Goal: Information Seeking & Learning: Learn about a topic

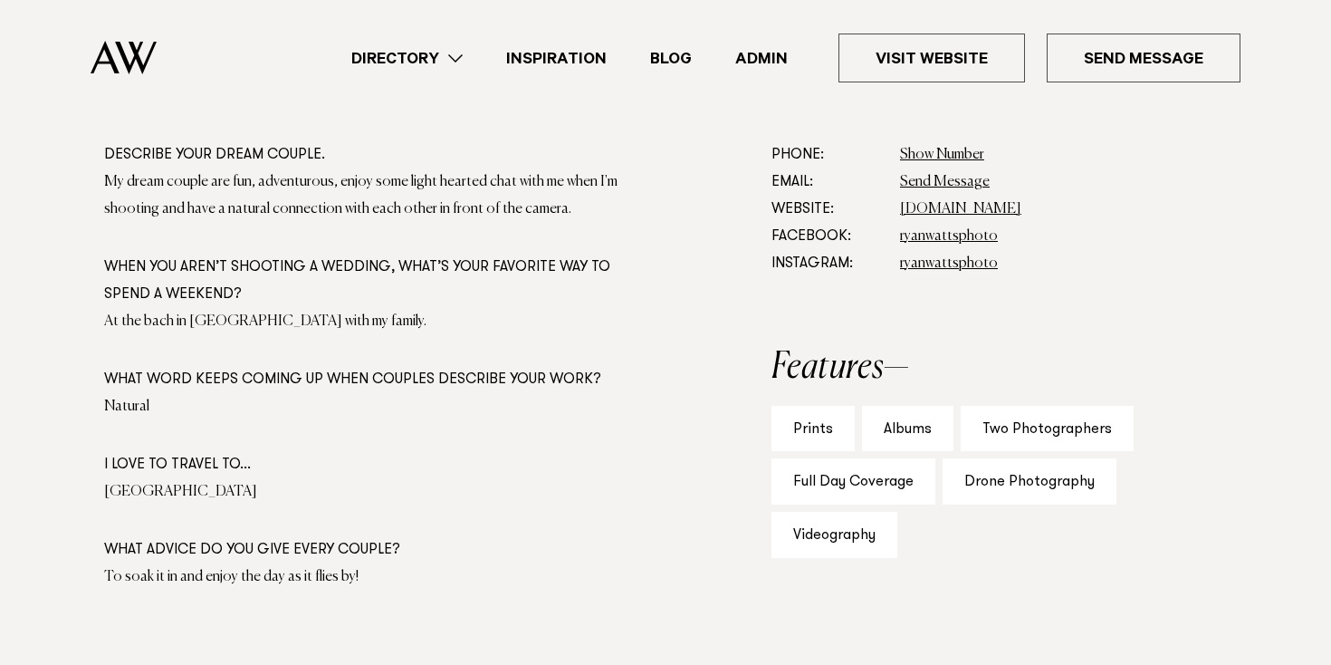
scroll to position [1072, 0]
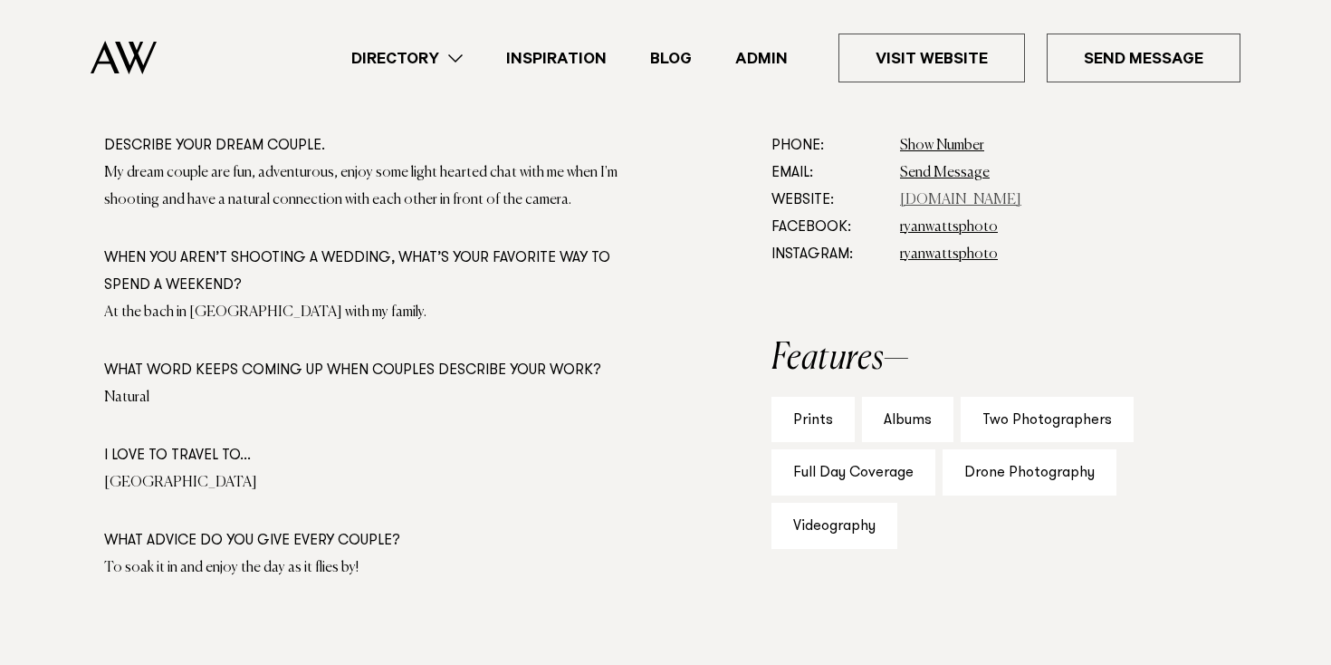
click at [936, 204] on link "www.ryanwattsphoto.com" at bounding box center [960, 200] width 121 height 14
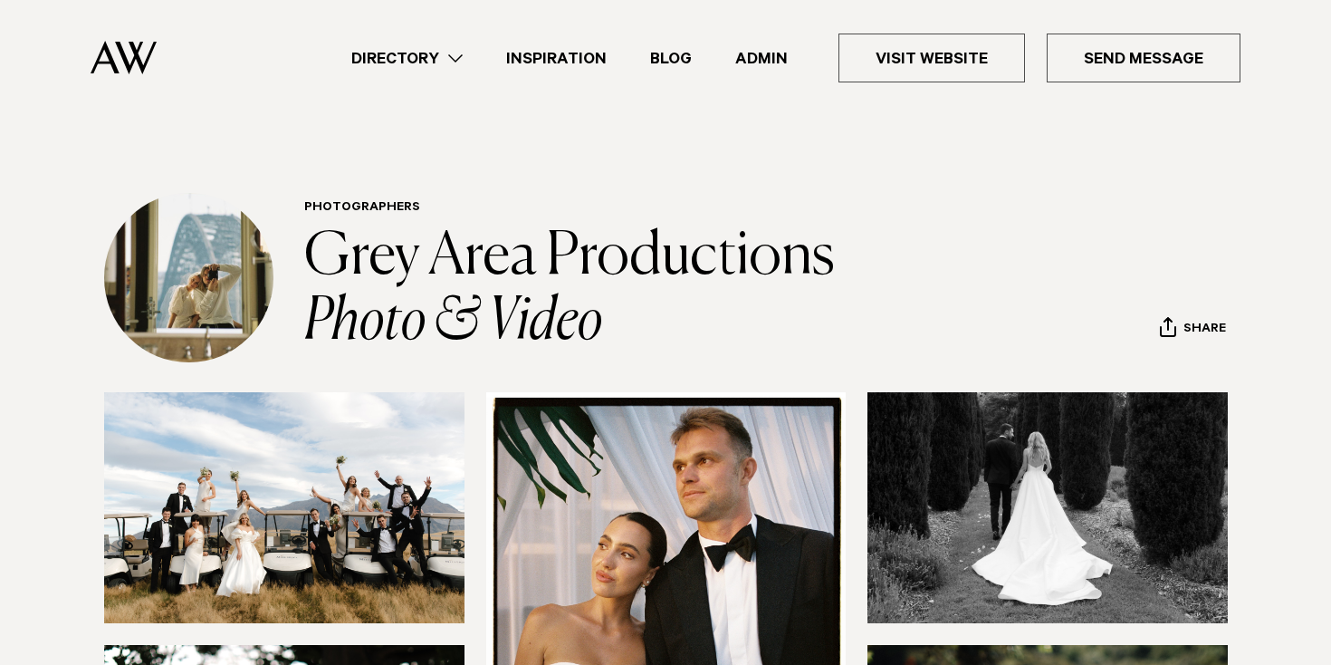
click at [444, 54] on link "Directory" at bounding box center [407, 58] width 155 height 24
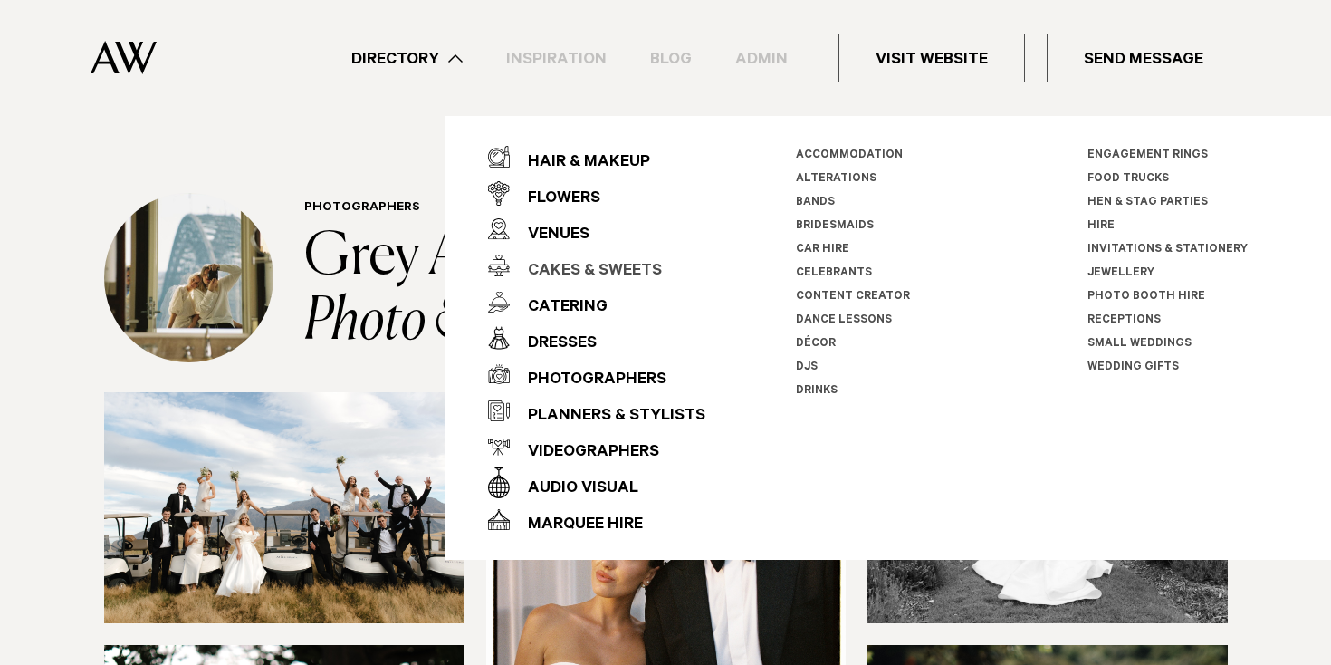
click at [553, 258] on div "Cakes & Sweets" at bounding box center [586, 272] width 152 height 36
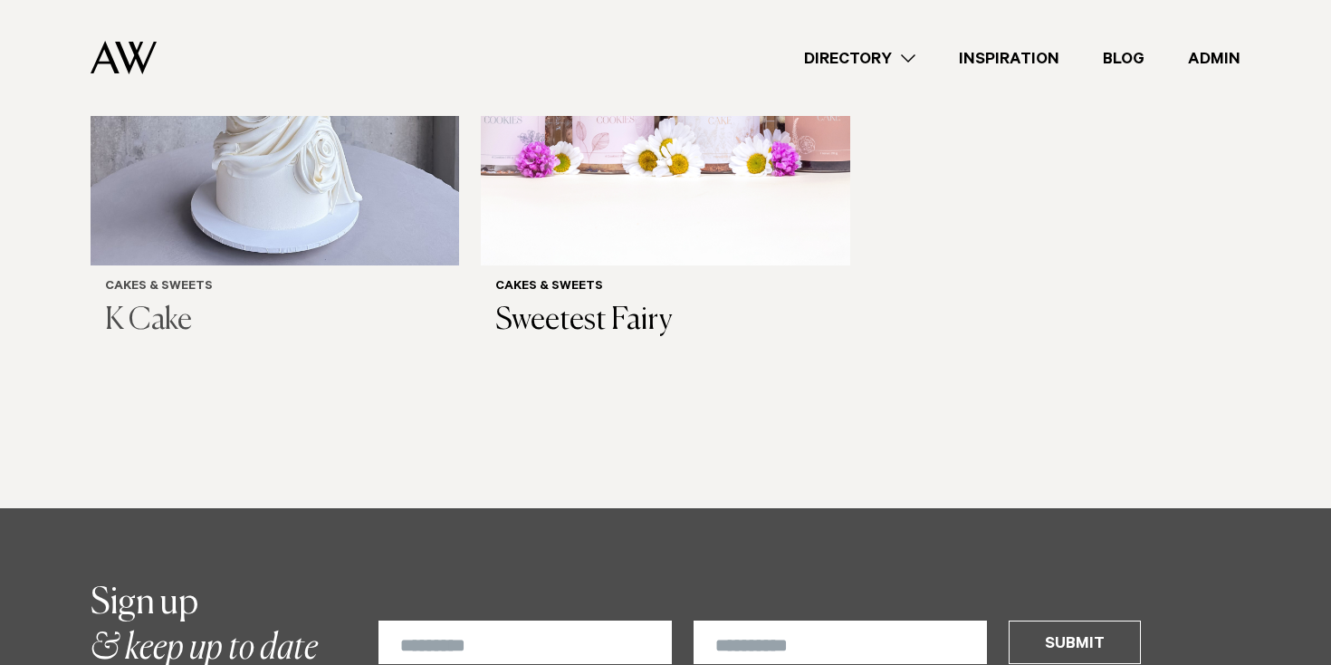
scroll to position [1520, 0]
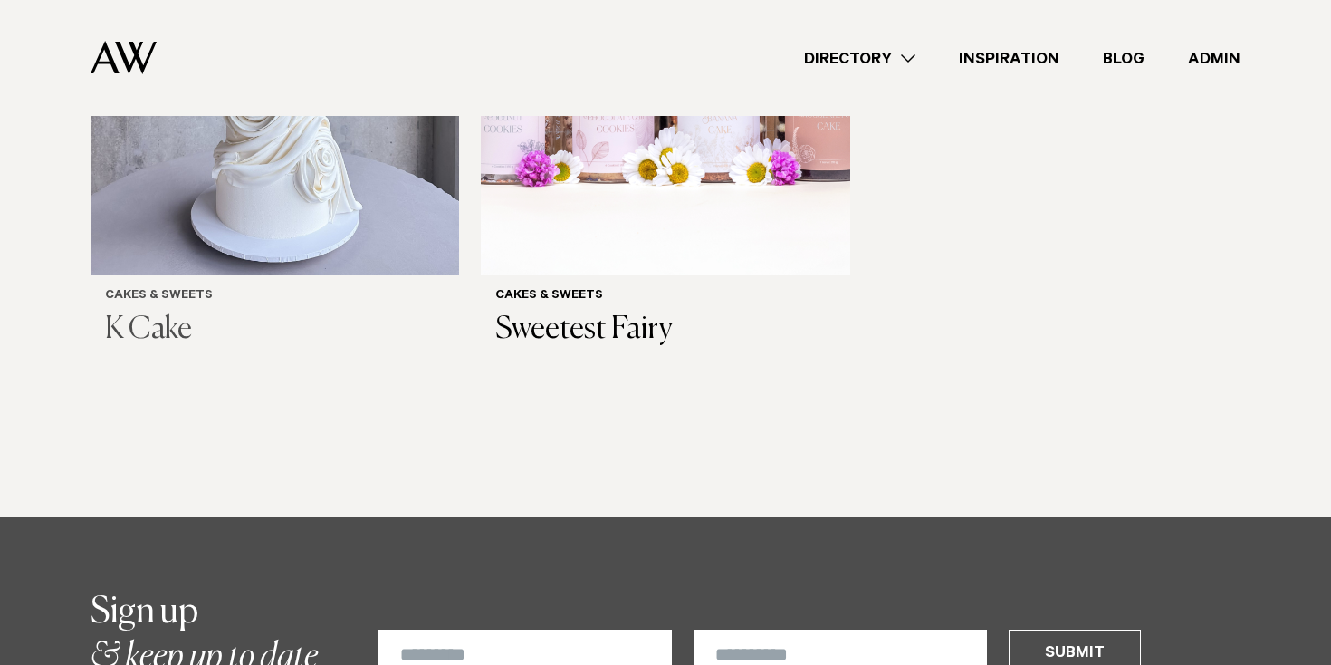
click at [391, 158] on img at bounding box center [275, 27] width 369 height 495
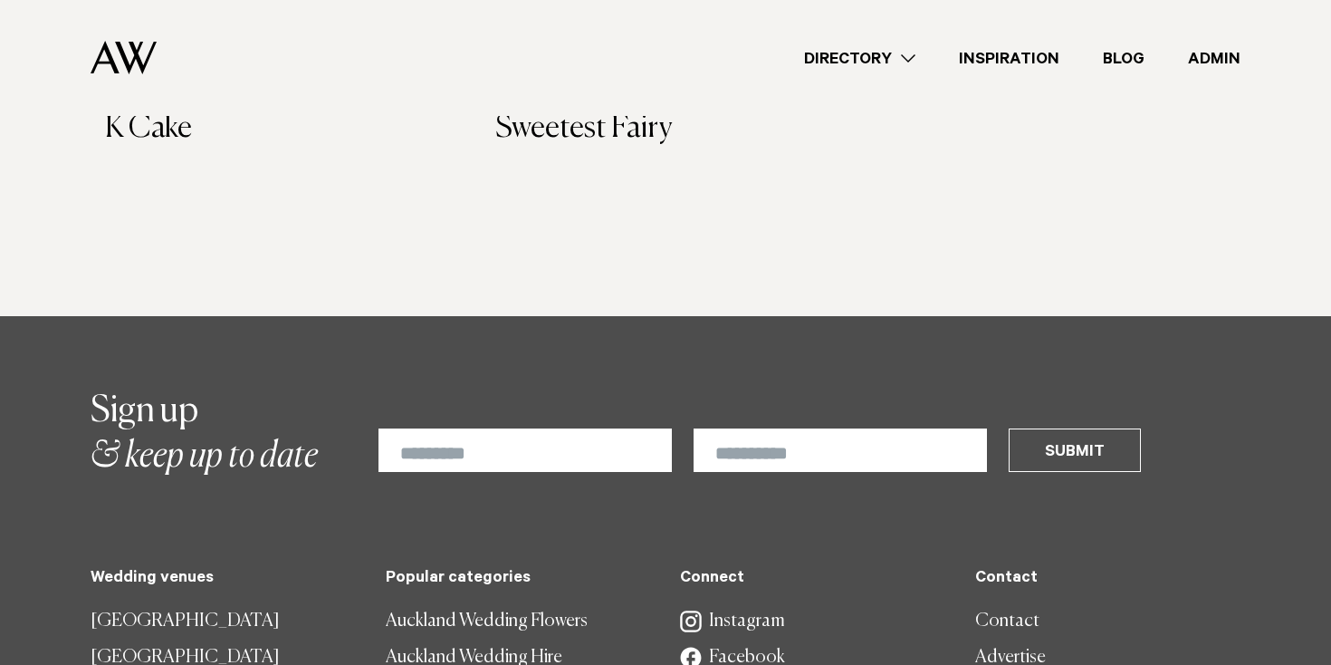
scroll to position [1414, 0]
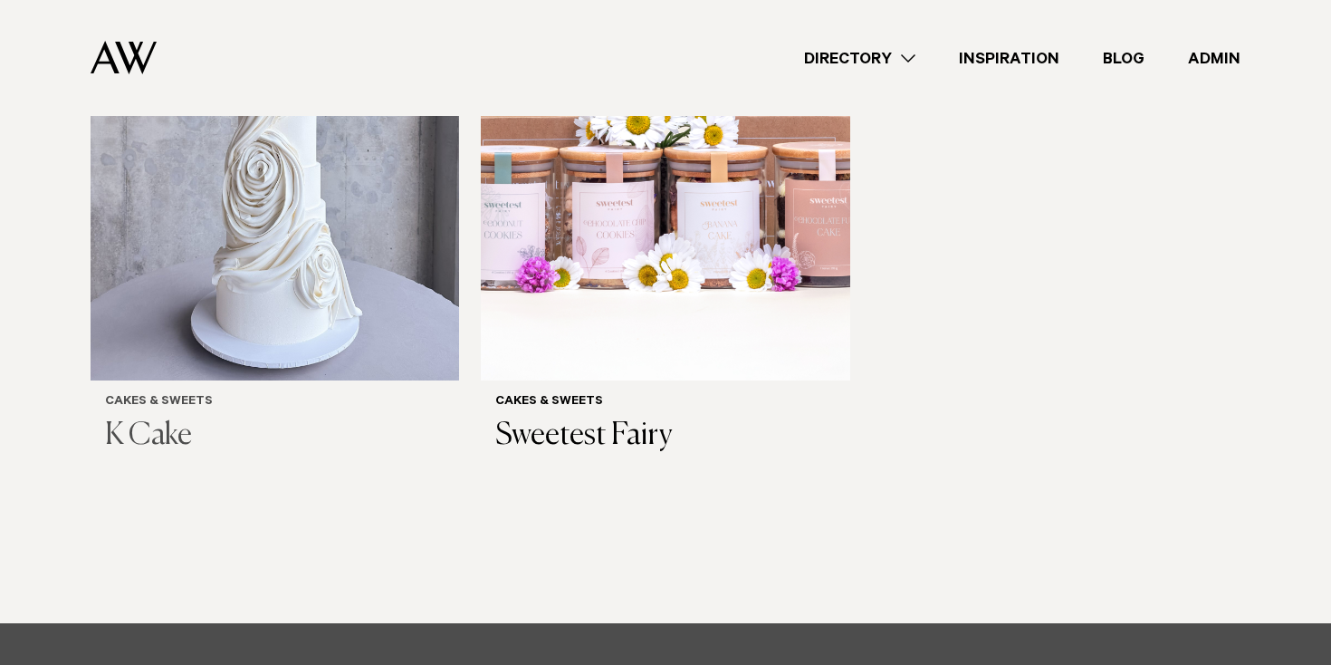
click at [321, 238] on img at bounding box center [275, 133] width 369 height 495
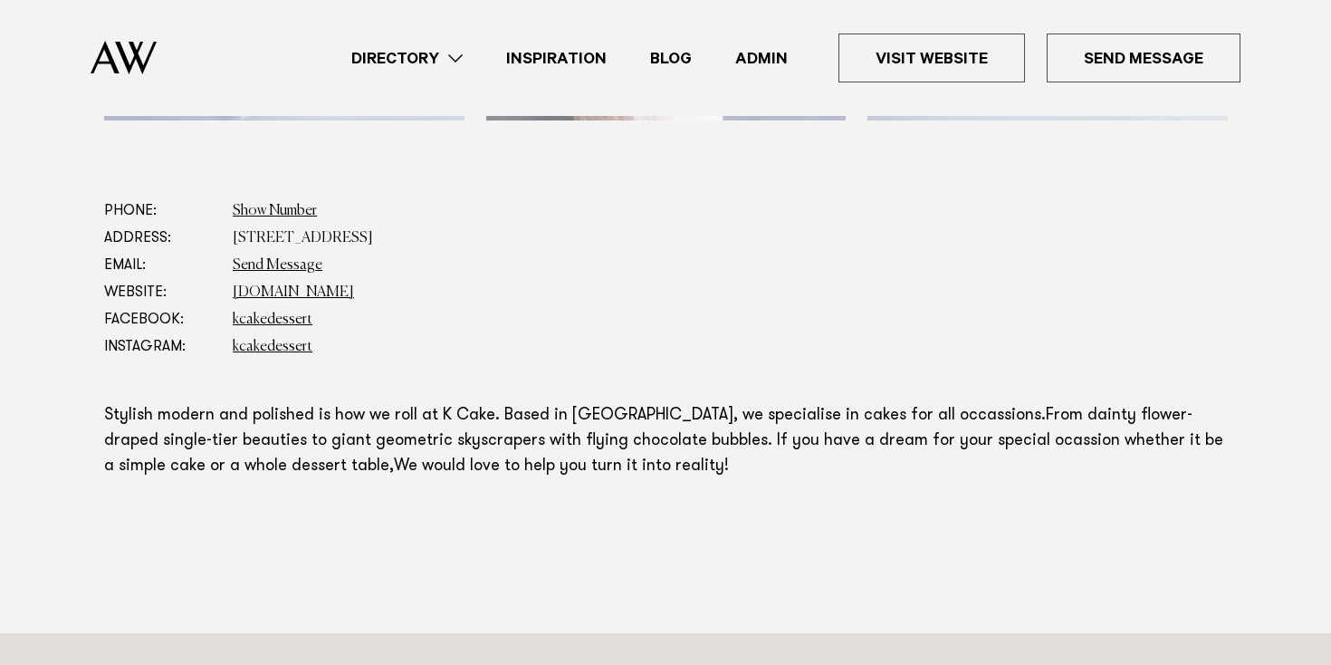
scroll to position [939, 0]
click at [445, 62] on link "Directory" at bounding box center [407, 58] width 155 height 24
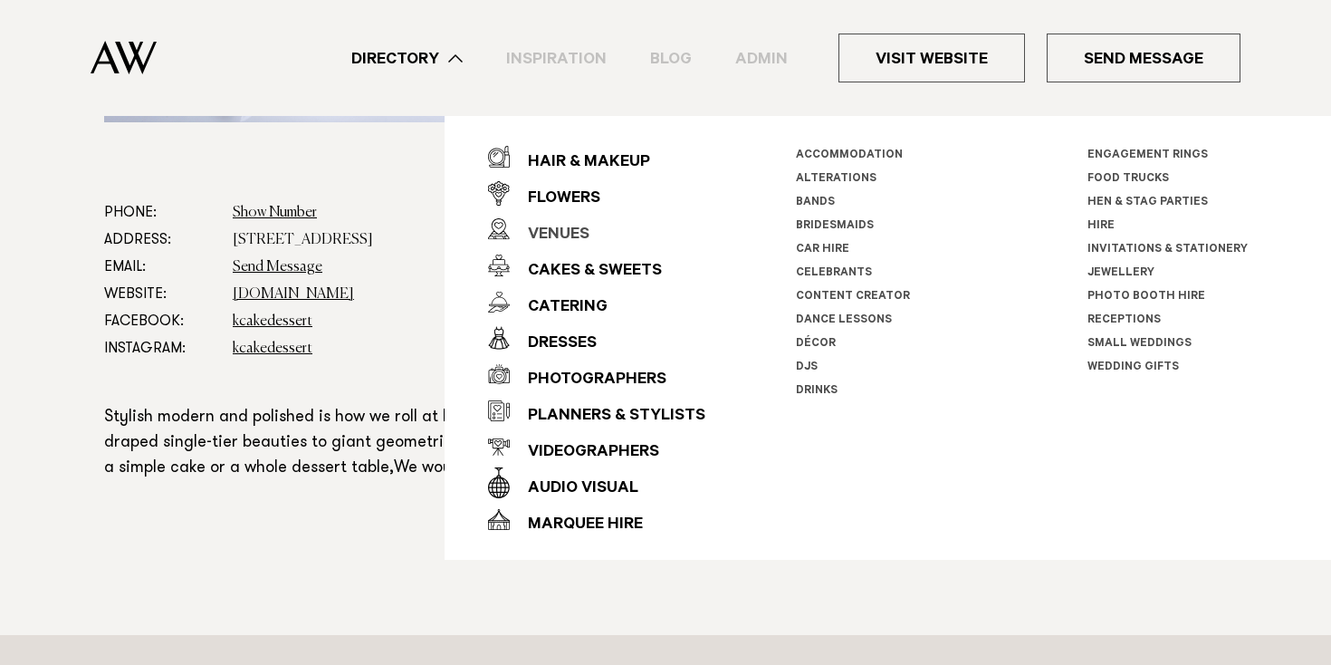
click at [563, 245] on div "Venues" at bounding box center [550, 235] width 80 height 36
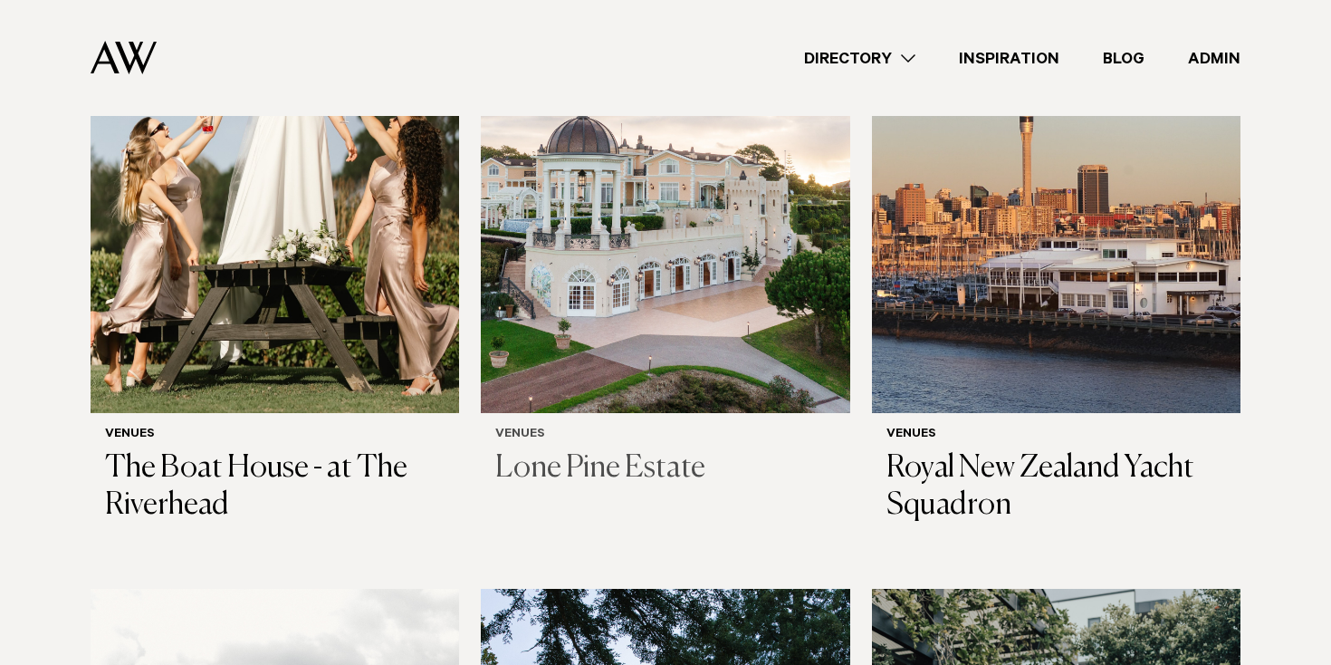
scroll to position [7320, 0]
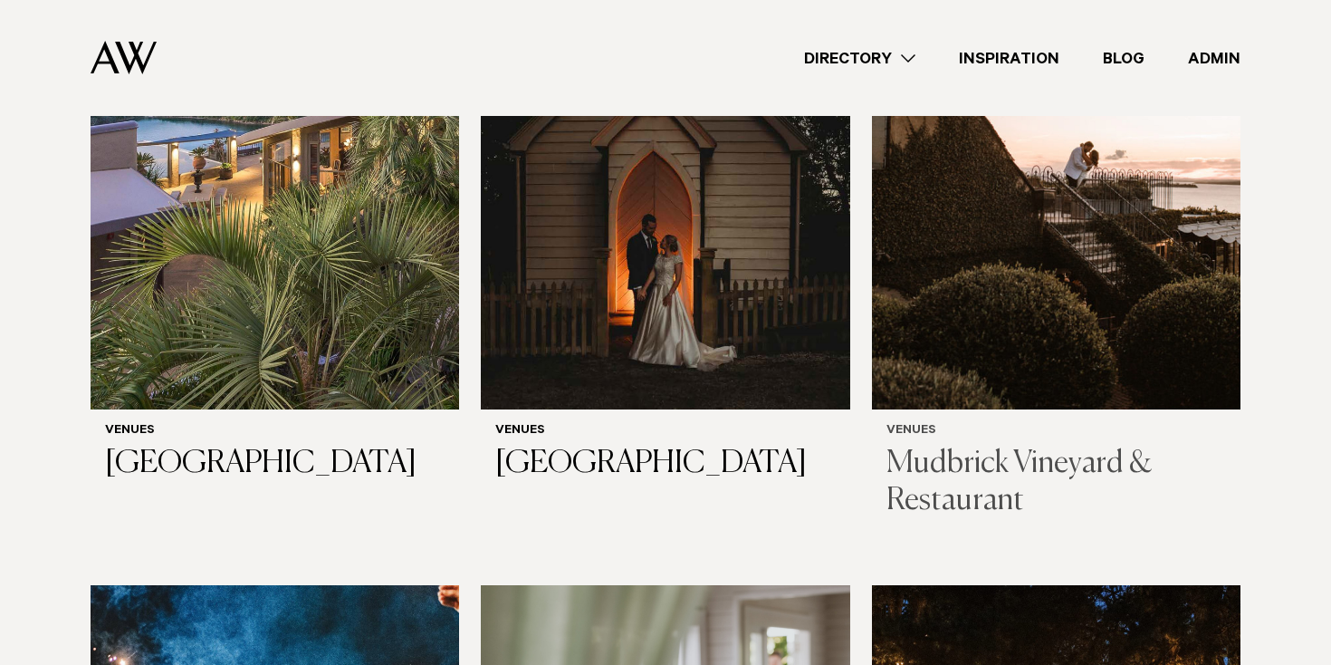
click at [1023, 229] on img at bounding box center [1056, 161] width 369 height 495
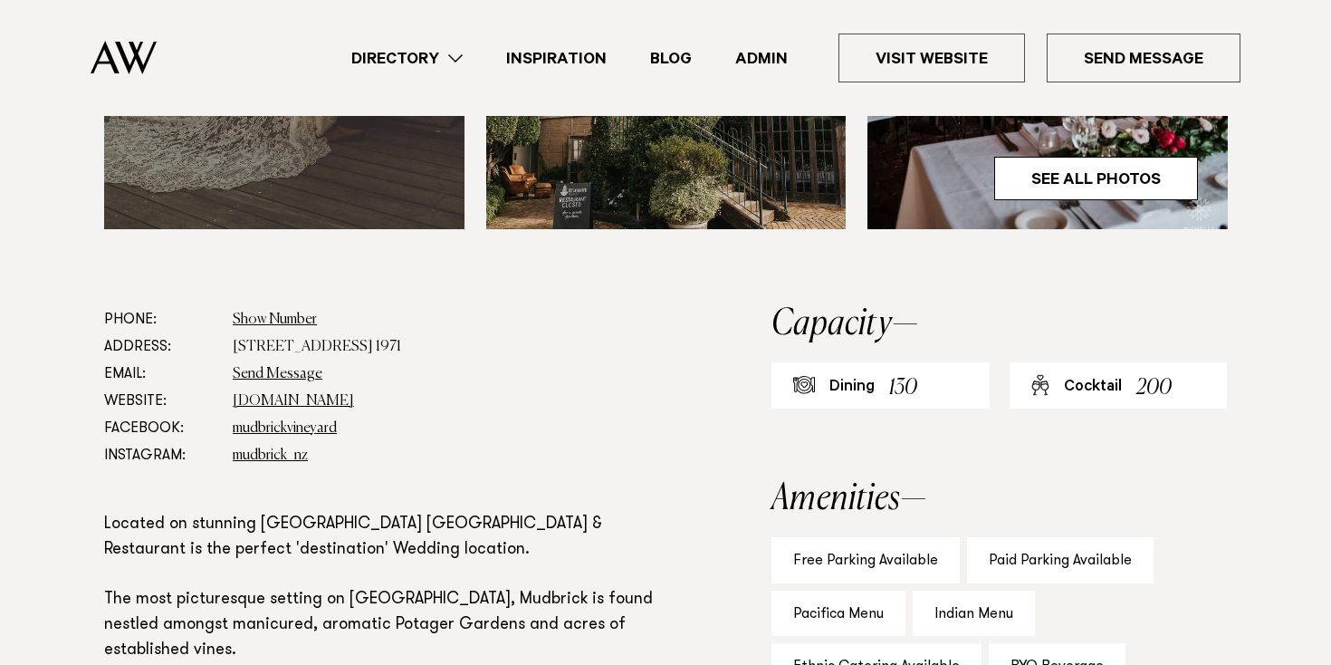
scroll to position [897, 0]
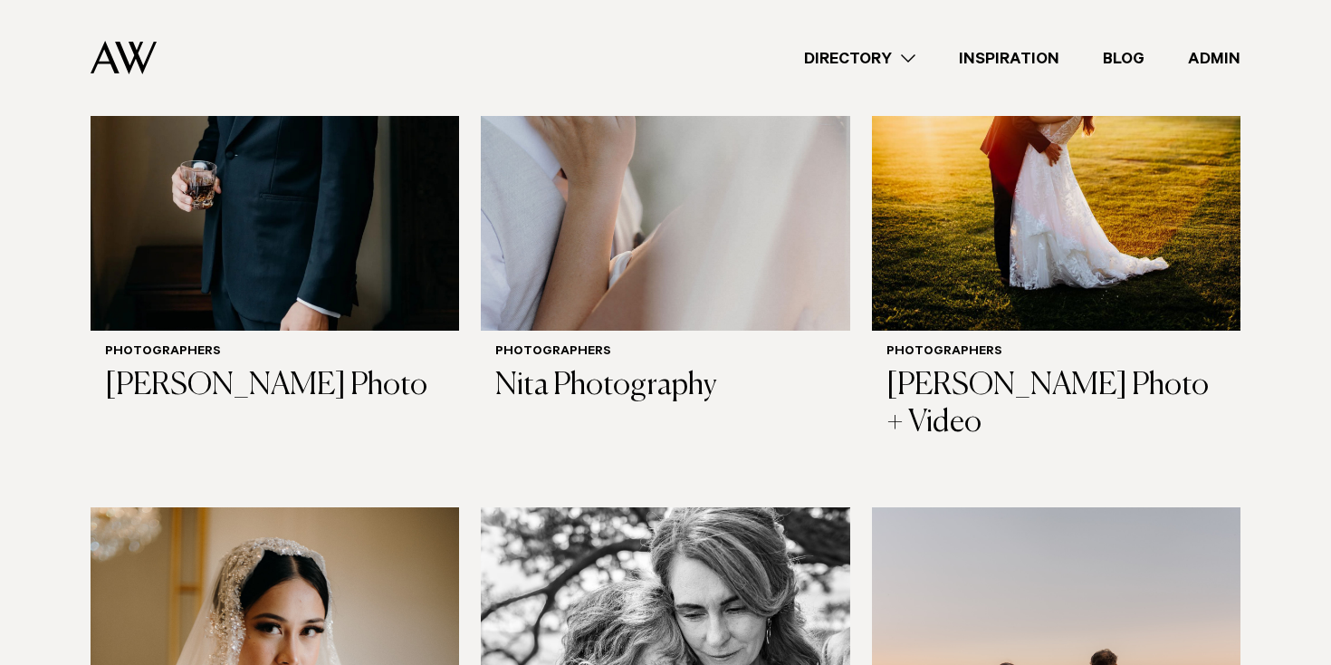
scroll to position [3586, 0]
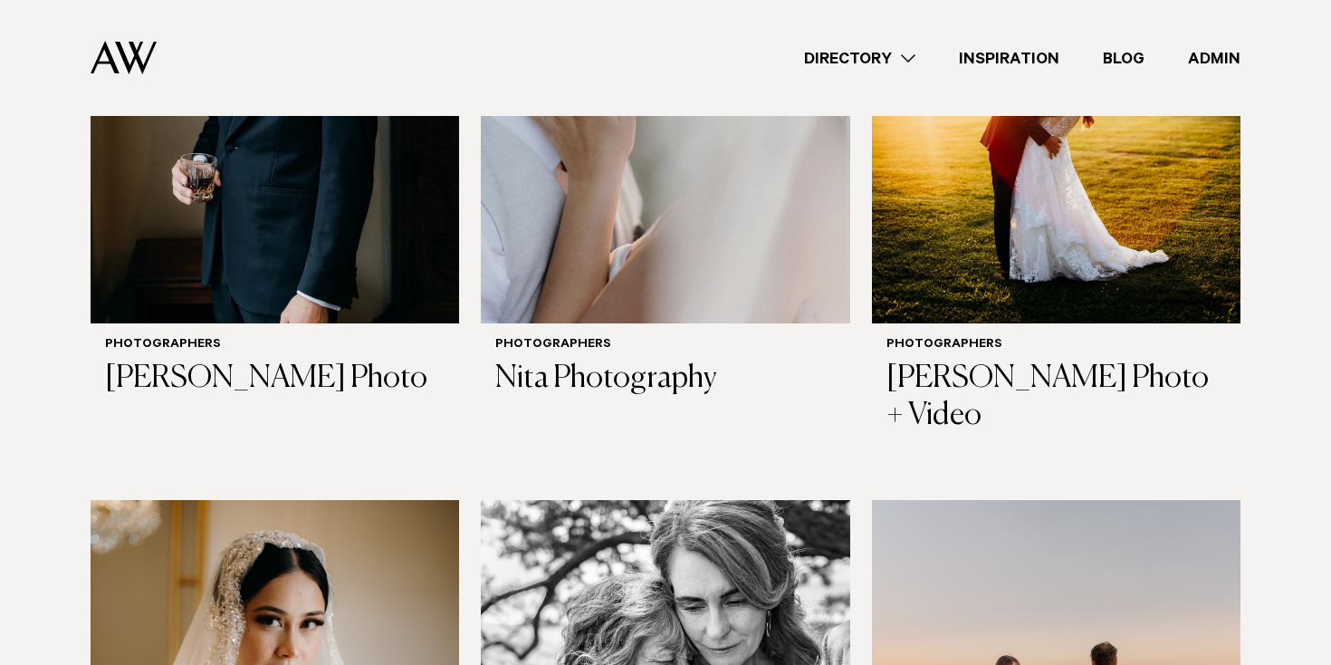
drag, startPoint x: 854, startPoint y: 43, endPoint x: 850, endPoint y: 55, distance: 12.3
click at [854, 43] on div "Directory Hair & Makeup Flowers Venues Cakes & Sweets" at bounding box center [706, 58] width 1070 height 116
drag, startPoint x: 860, startPoint y: 54, endPoint x: 840, endPoint y: 73, distance: 26.9
click at [860, 54] on link "Directory" at bounding box center [860, 58] width 155 height 24
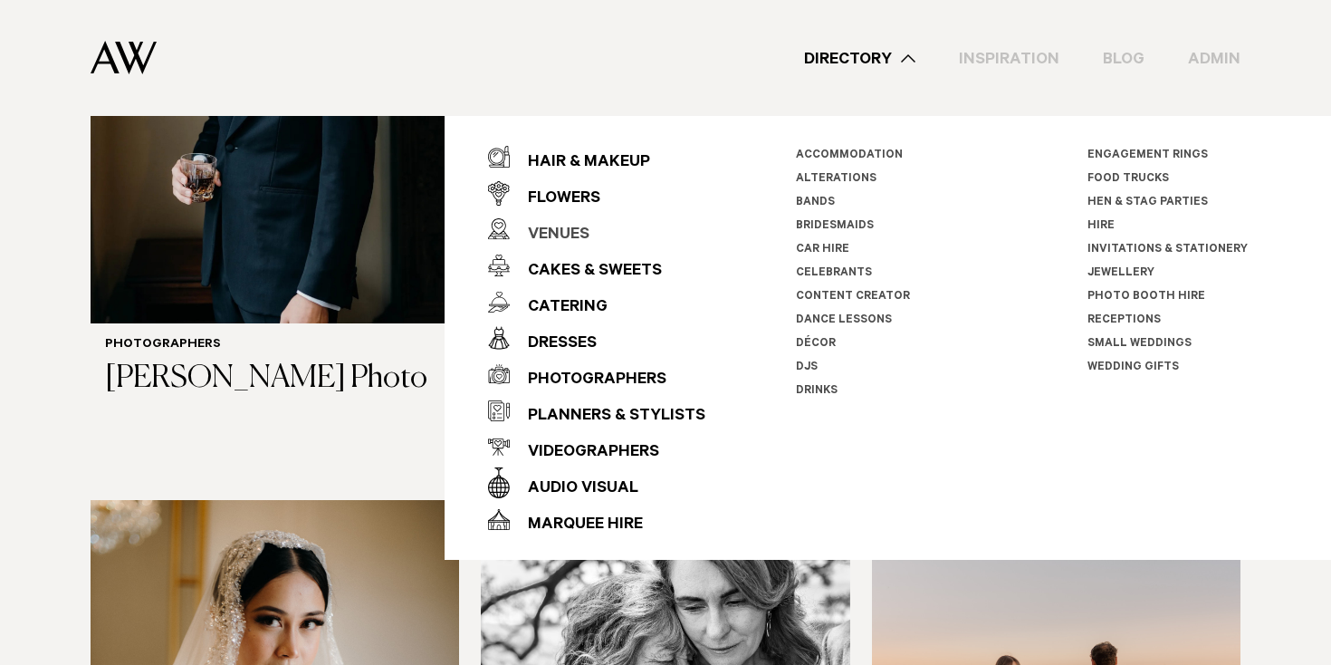
click at [551, 229] on div "Venues" at bounding box center [550, 235] width 80 height 36
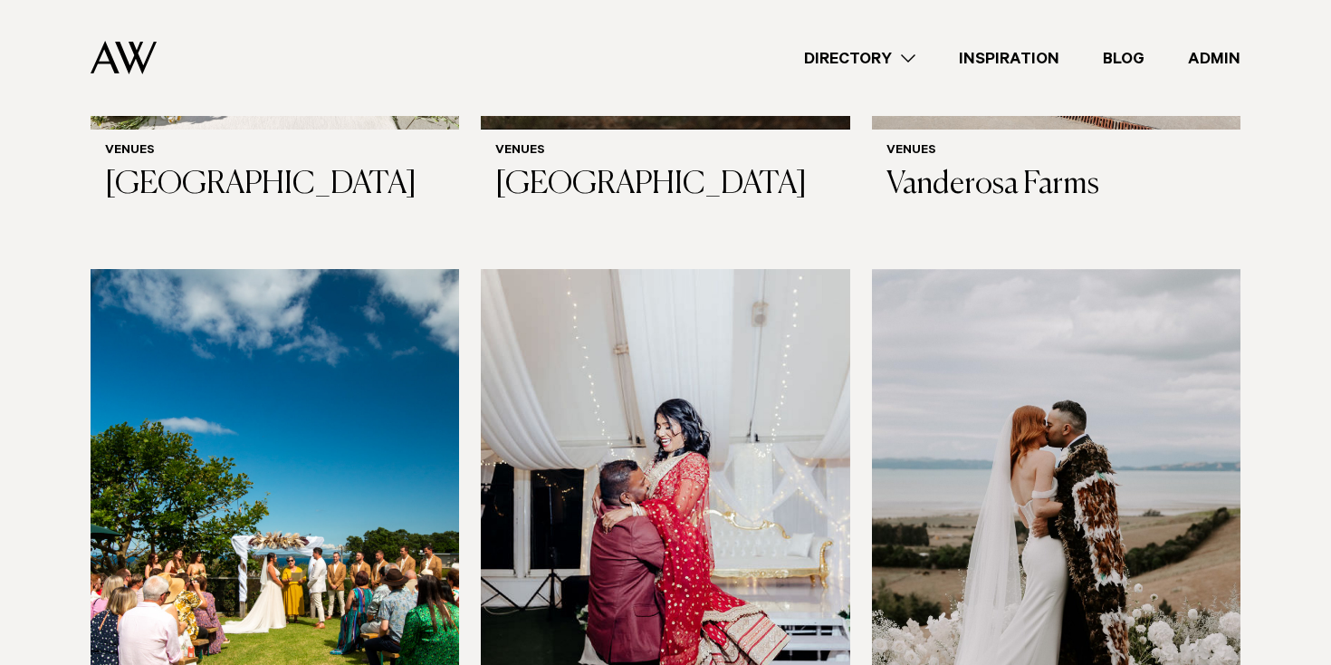
scroll to position [4710, 0]
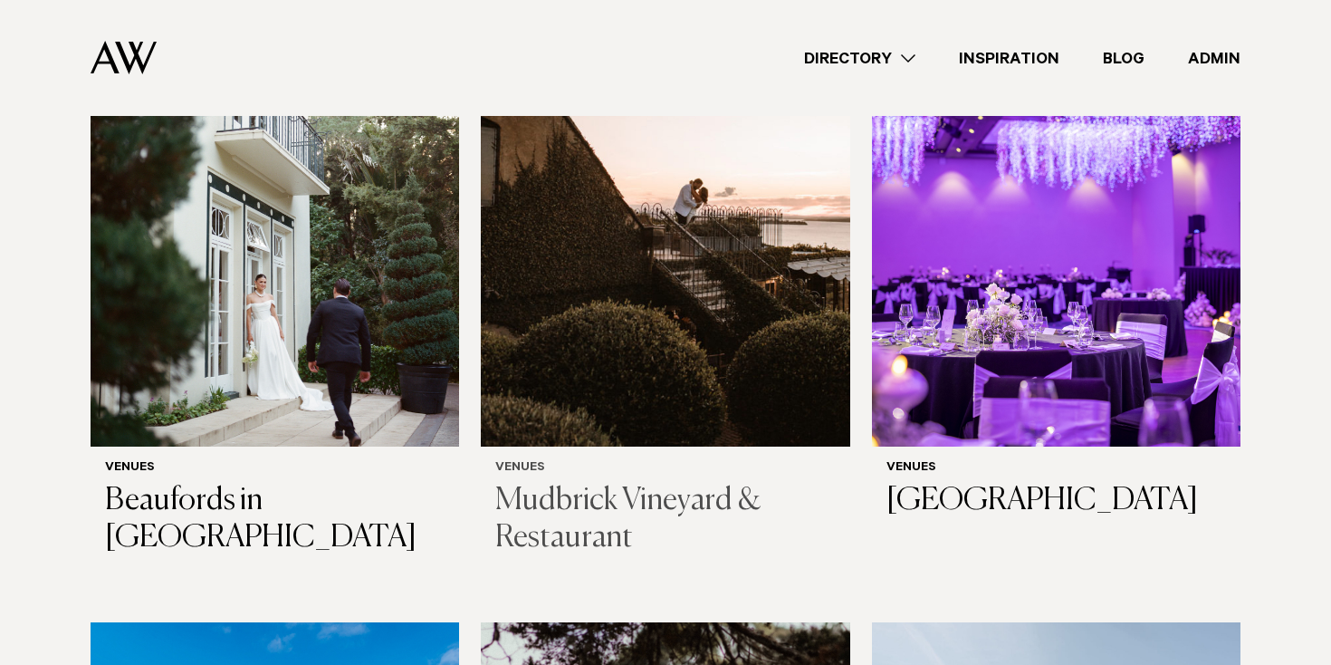
click at [665, 263] on img at bounding box center [665, 198] width 369 height 495
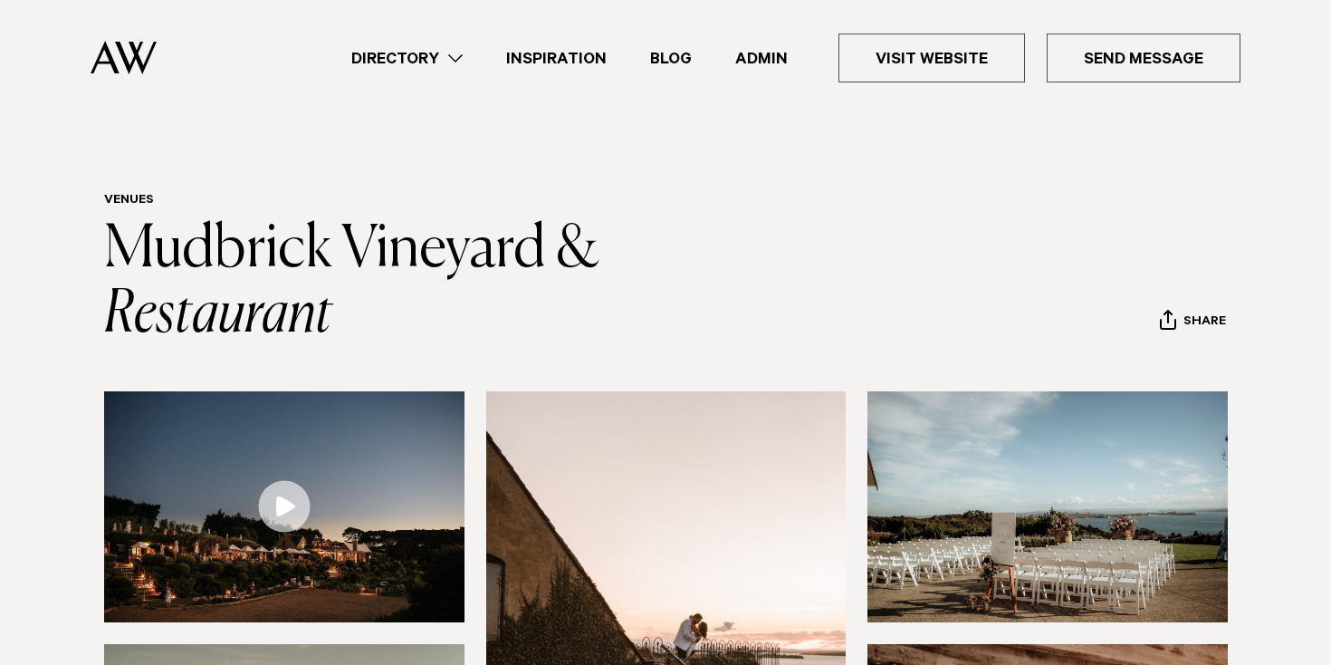
click at [451, 52] on link "Directory" at bounding box center [407, 58] width 155 height 24
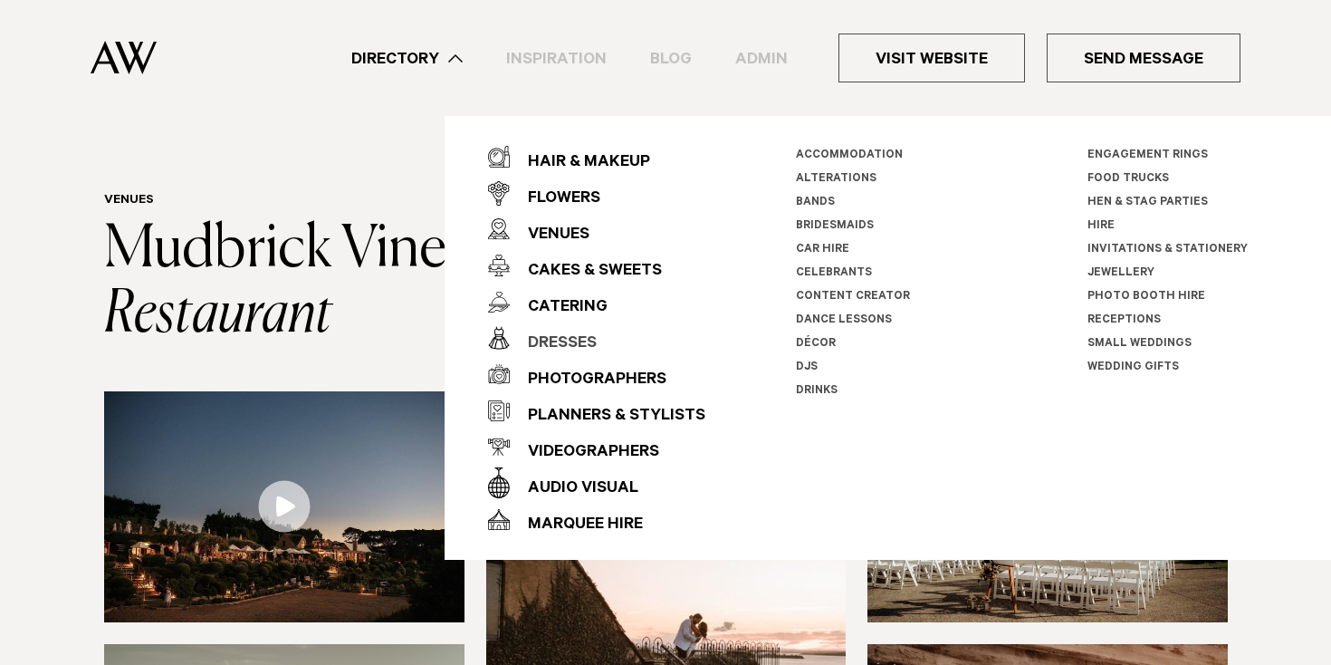
click at [570, 338] on div "Dresses" at bounding box center [553, 344] width 87 height 36
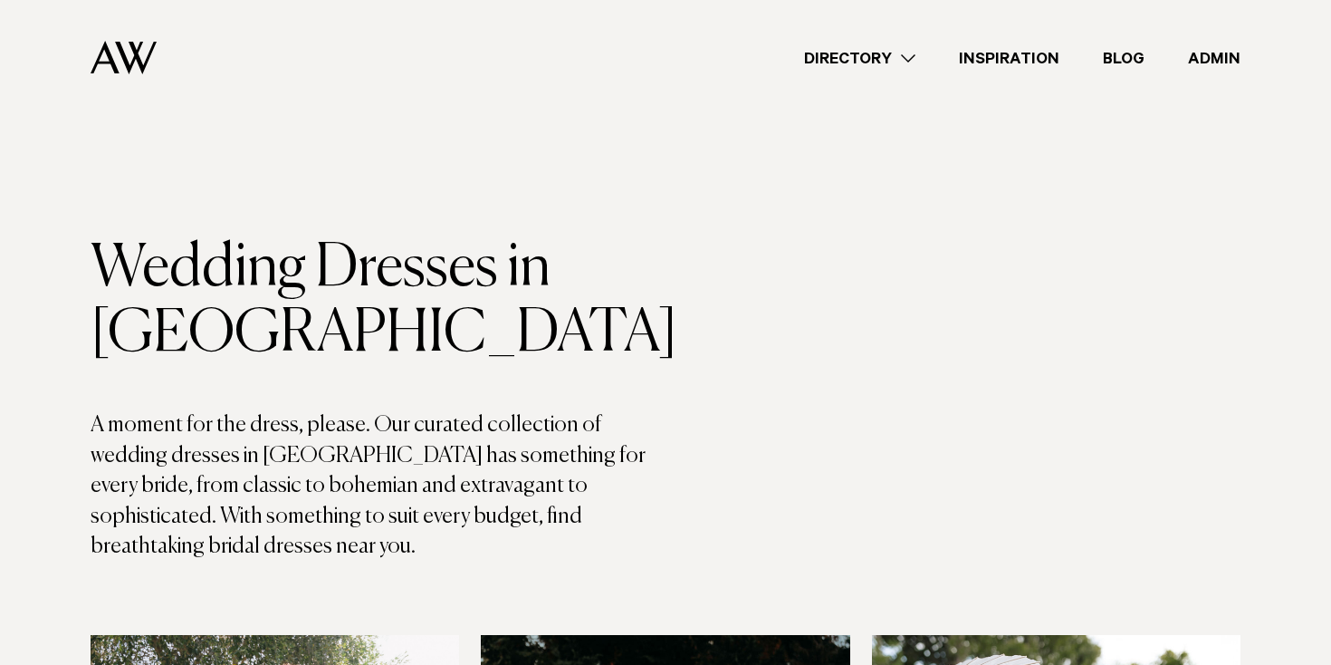
scroll to position [1398, 0]
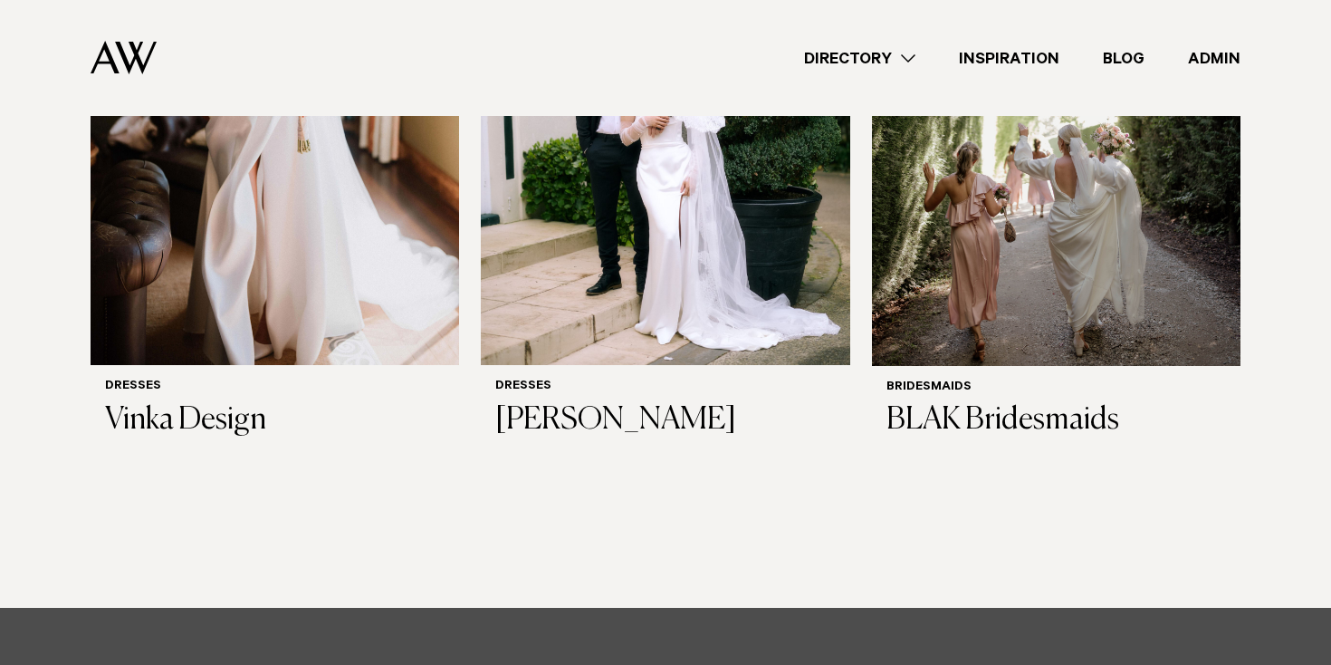
click at [839, 56] on link "Directory" at bounding box center [860, 58] width 155 height 24
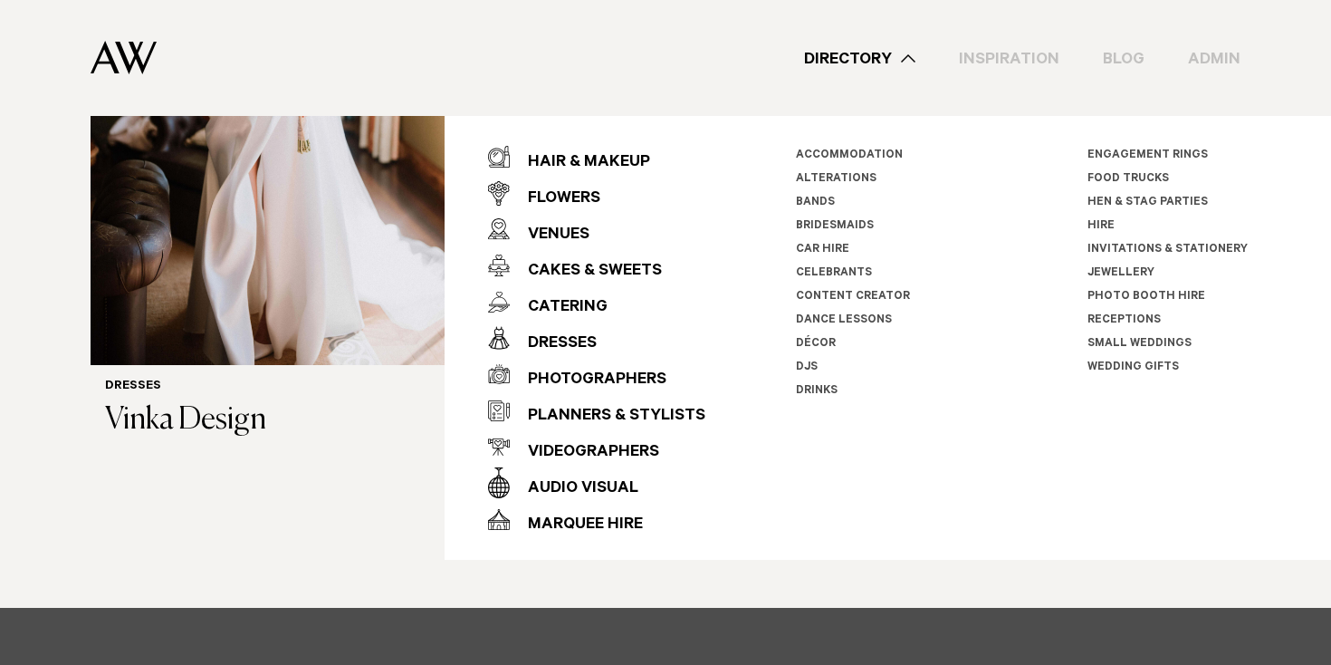
click at [552, 196] on div "Flowers" at bounding box center [555, 199] width 91 height 36
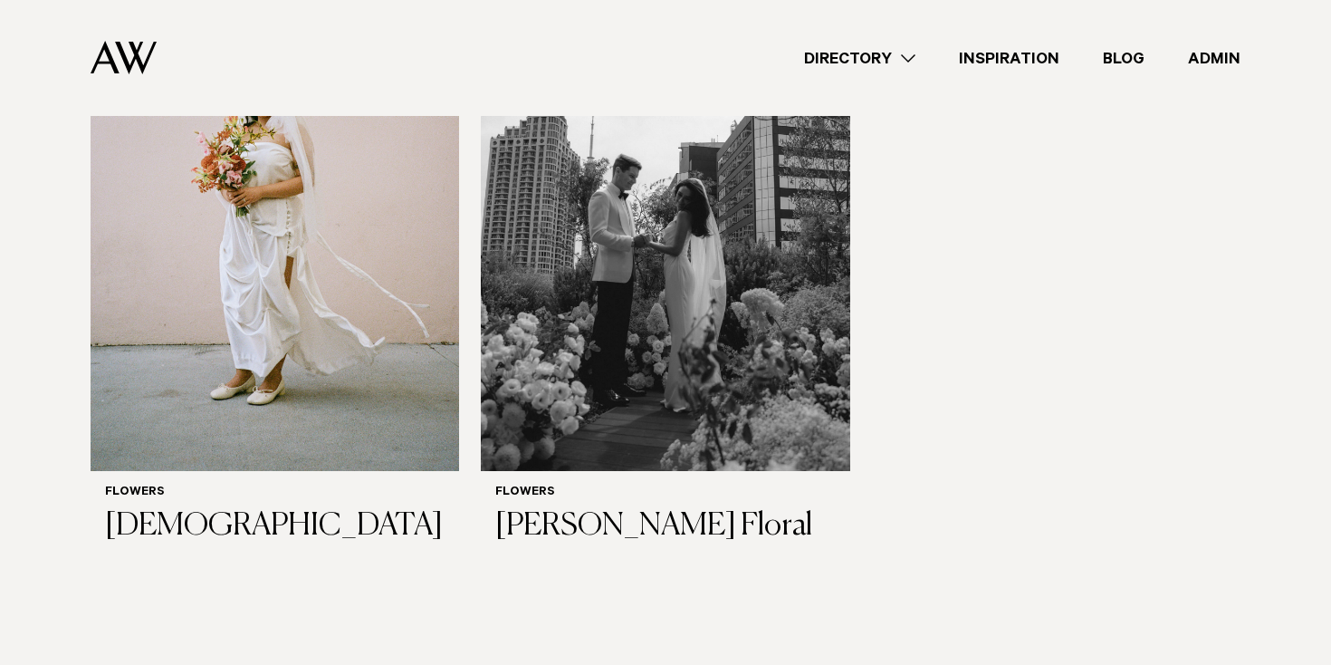
scroll to position [2663, 0]
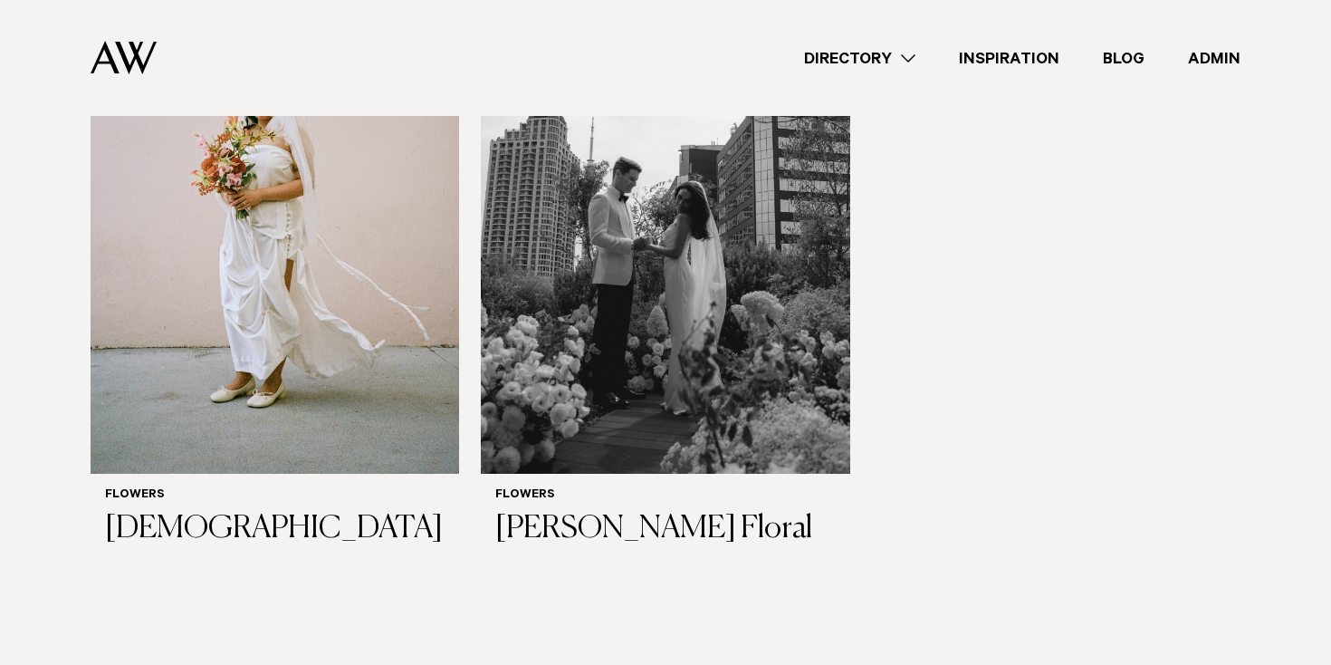
click at [842, 60] on link "Directory" at bounding box center [860, 58] width 155 height 24
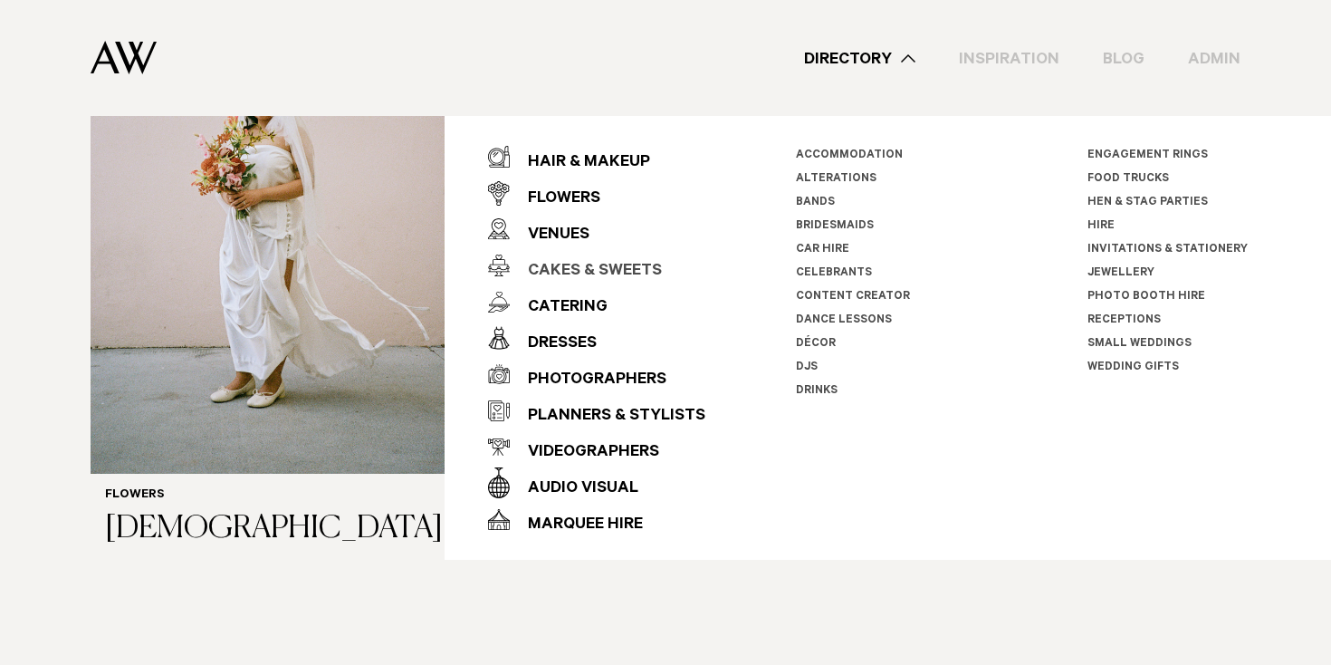
click at [567, 266] on div "Cakes & Sweets" at bounding box center [586, 272] width 152 height 36
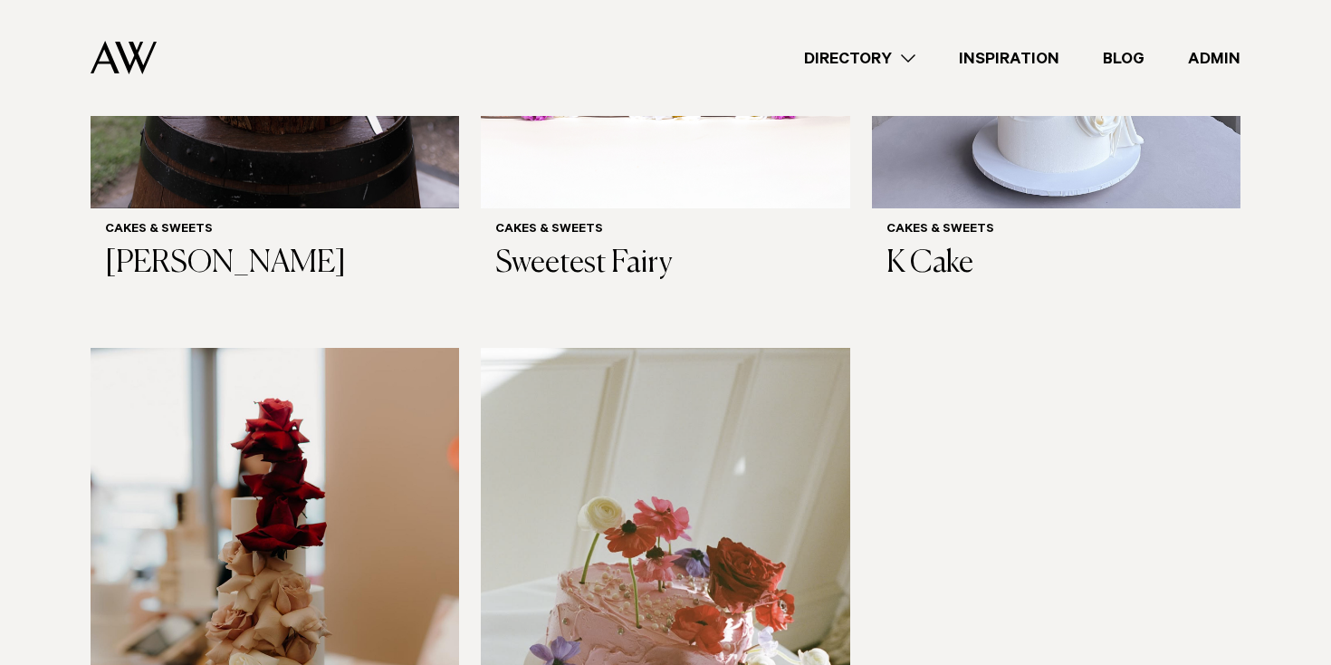
scroll to position [918, 0]
